Goal: Transaction & Acquisition: Purchase product/service

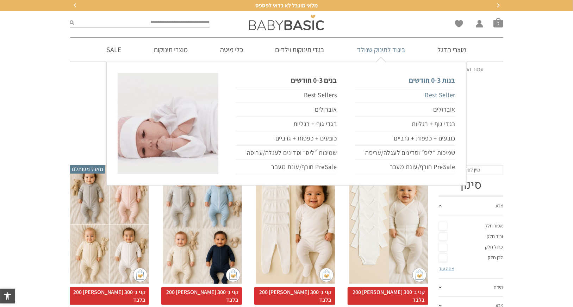
click at [438, 95] on link "Best Seller" at bounding box center [404, 95] width 101 height 15
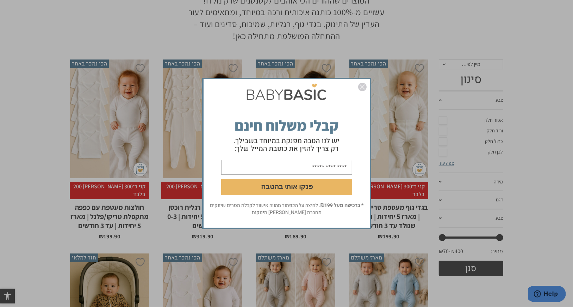
click at [274, 169] on input "email" at bounding box center [286, 167] width 131 height 15
type input "**********"
click at [271, 186] on button "פנקו אותי בהטבה" at bounding box center [286, 187] width 131 height 16
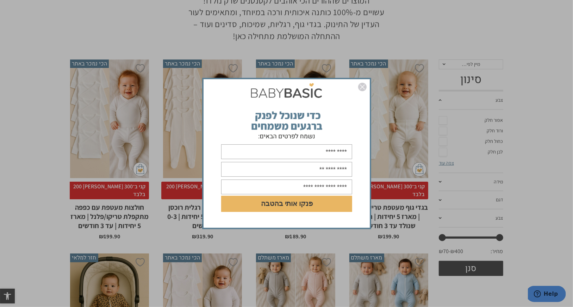
click at [306, 153] on input "text" at bounding box center [286, 151] width 131 height 15
type input "********"
click at [296, 170] on input "text" at bounding box center [286, 169] width 131 height 15
type input "**********"
click at [291, 188] on input "text" at bounding box center [286, 187] width 131 height 15
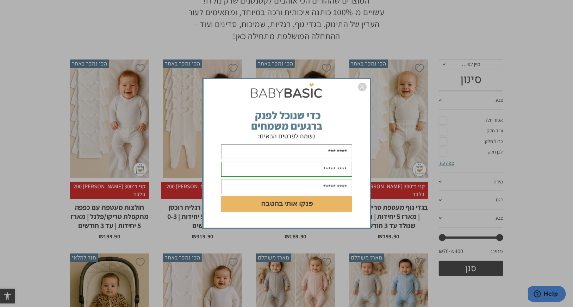
type input "**********"
click at [298, 205] on button "פנקו אותי בהטבה" at bounding box center [286, 204] width 131 height 16
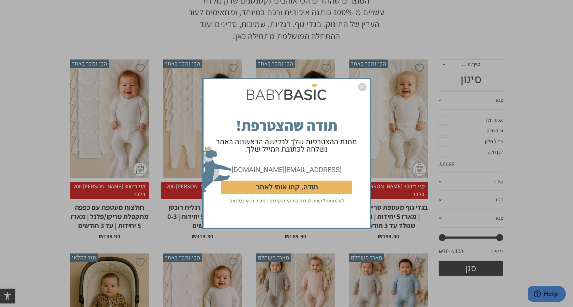
click at [304, 184] on button "תודה, קחו אותי לאתר" at bounding box center [286, 187] width 131 height 13
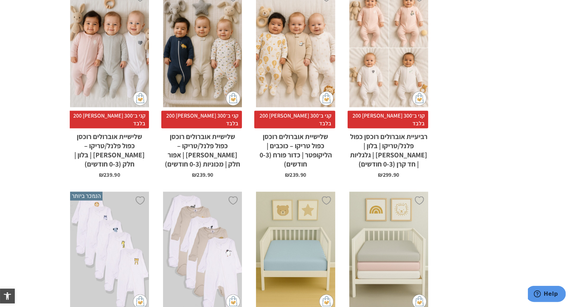
scroll to position [810, 0]
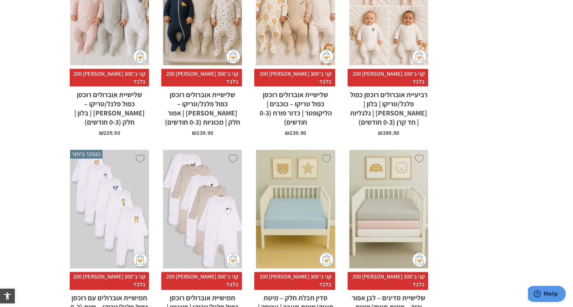
click at [117, 193] on div "x בחירת סוג בד טריקו (עונת מעבר/קיץ) פלנל (חורף)" at bounding box center [109, 209] width 79 height 119
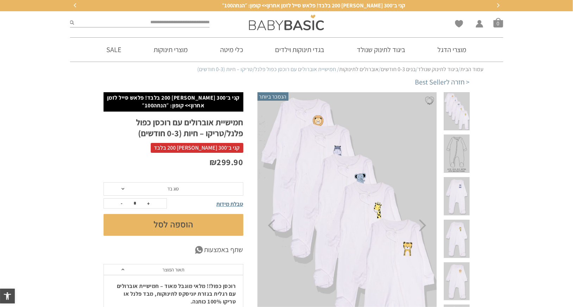
click at [460, 146] on span at bounding box center [457, 153] width 26 height 38
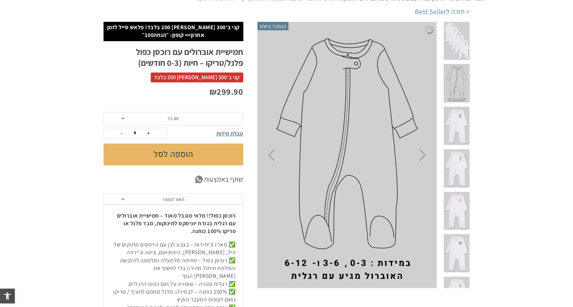
scroll to position [35, 0]
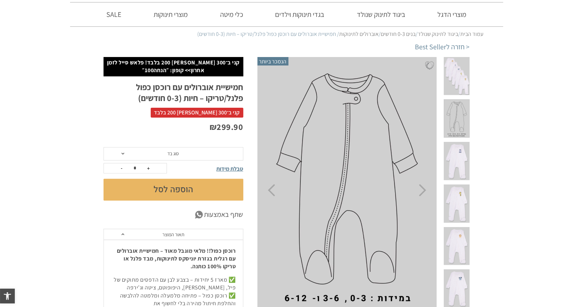
click at [461, 148] on span at bounding box center [457, 161] width 26 height 38
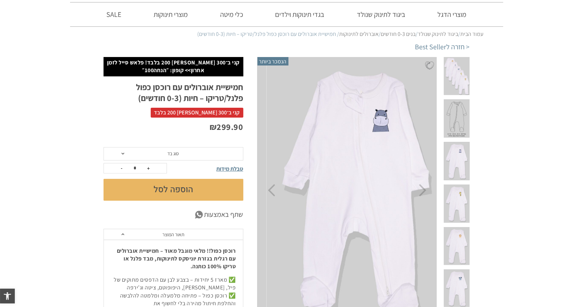
scroll to position [0, 0]
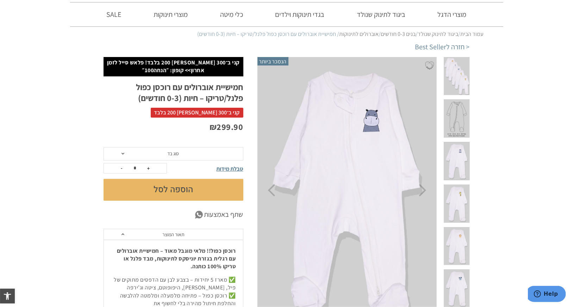
click at [463, 184] on span at bounding box center [457, 203] width 26 height 38
click at [461, 227] on span at bounding box center [457, 246] width 26 height 38
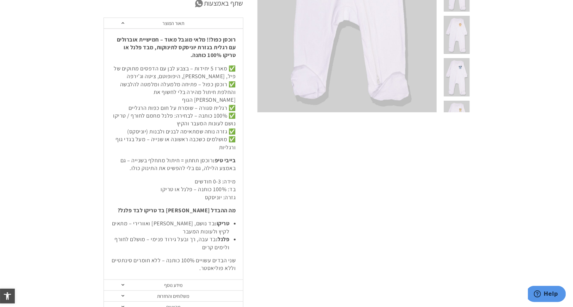
scroll to position [282, 0]
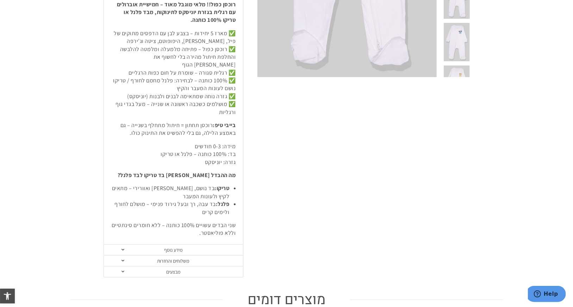
click at [191, 245] on link "מידע נוסף" at bounding box center [173, 250] width 139 height 11
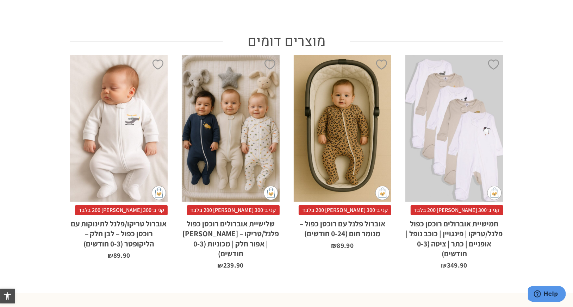
scroll to position [387, 0]
